Goal: Navigation & Orientation: Find specific page/section

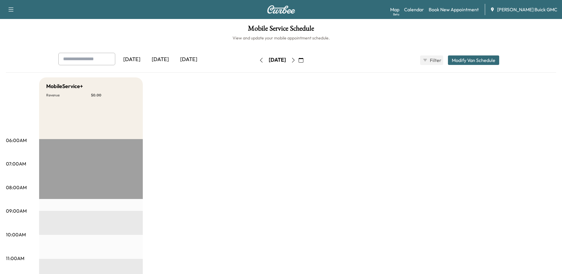
click at [136, 60] on div "[DATE]" at bounding box center [132, 60] width 28 height 14
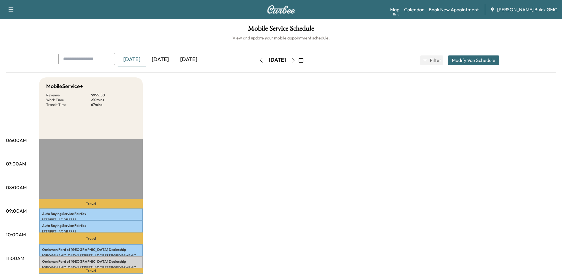
click at [160, 64] on div "[DATE]" at bounding box center [160, 60] width 28 height 14
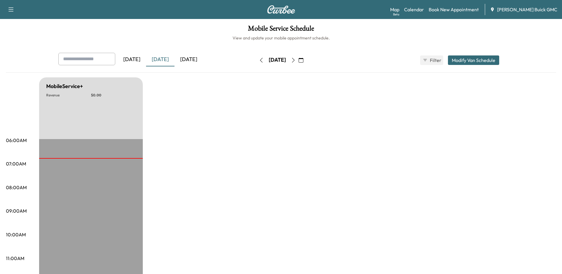
click at [188, 60] on div "[DATE]" at bounding box center [189, 60] width 28 height 14
click at [295, 61] on icon "button" at bounding box center [293, 60] width 3 height 5
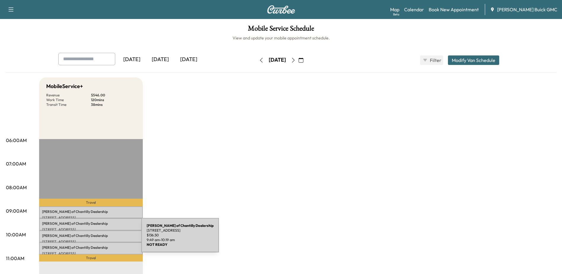
scroll to position [30, 0]
